Goal: Task Accomplishment & Management: Manage account settings

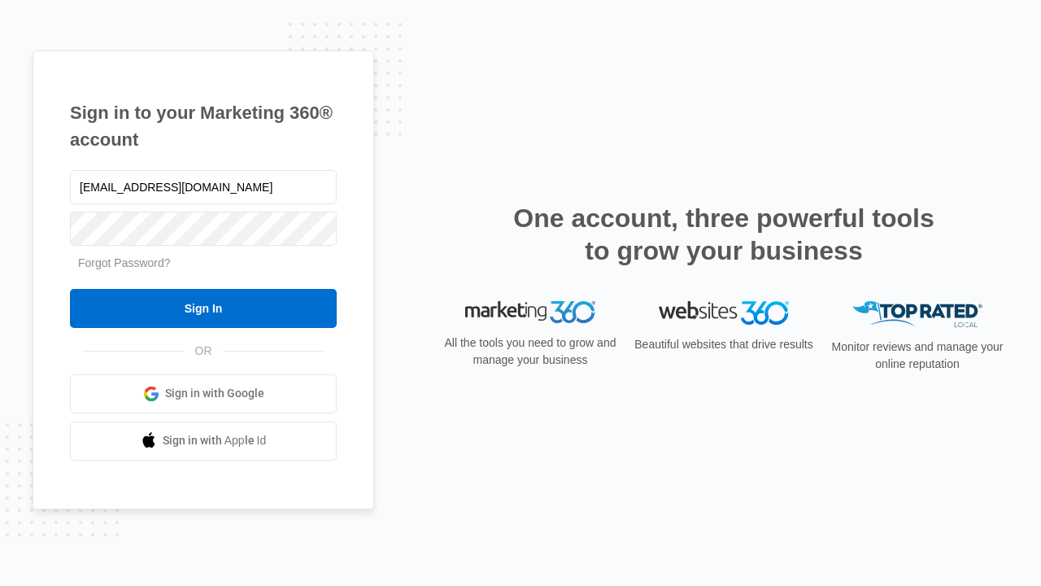
type input "dankie614@gmail.com"
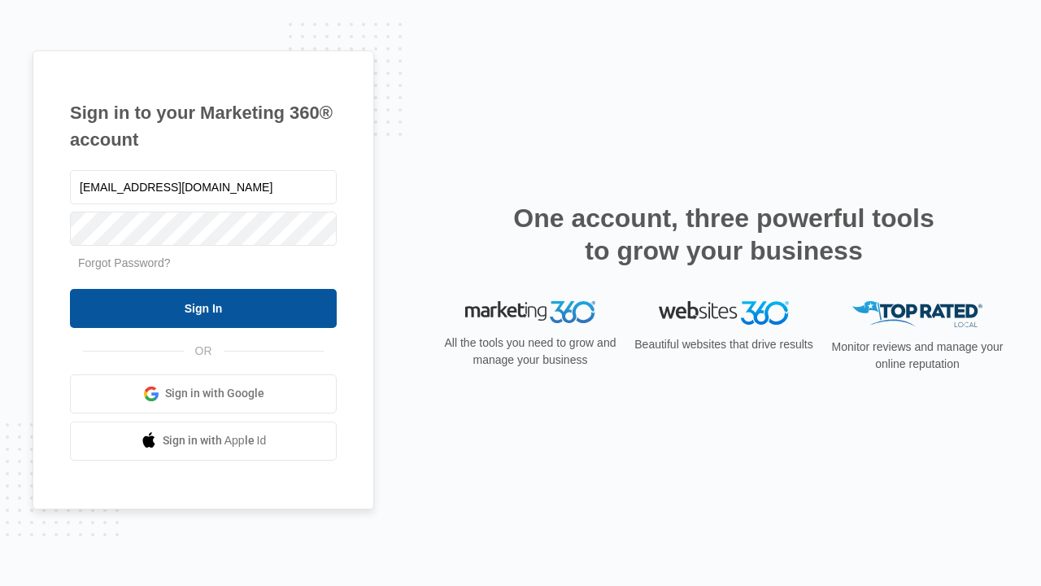
click at [203, 307] on input "Sign In" at bounding box center [203, 308] width 267 height 39
